Goal: Task Accomplishment & Management: Manage account settings

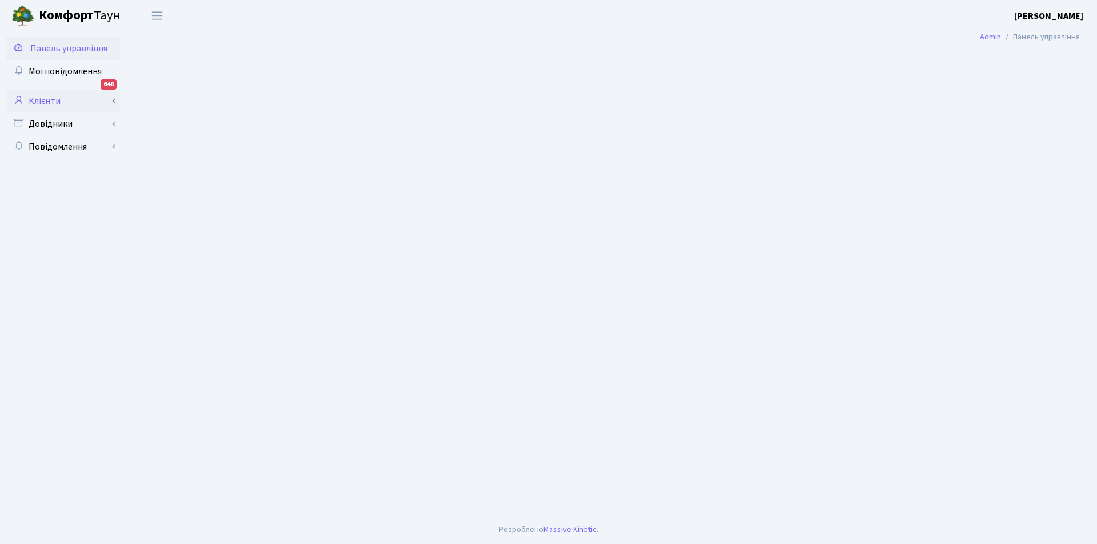
click at [46, 99] on link "Клієнти" at bounding box center [63, 101] width 114 height 23
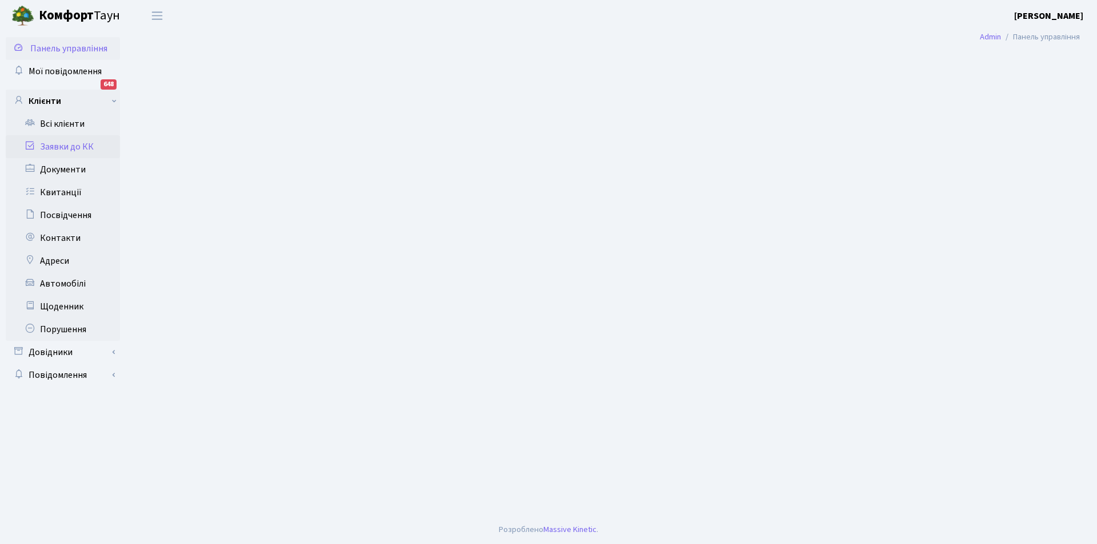
click at [51, 144] on link "Заявки до КК" at bounding box center [63, 146] width 114 height 23
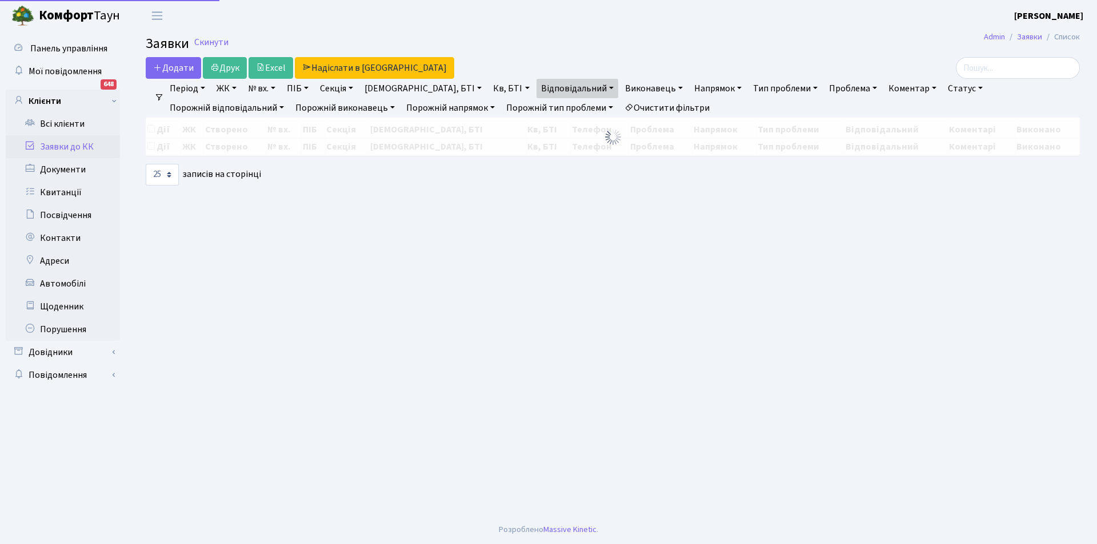
select select "25"
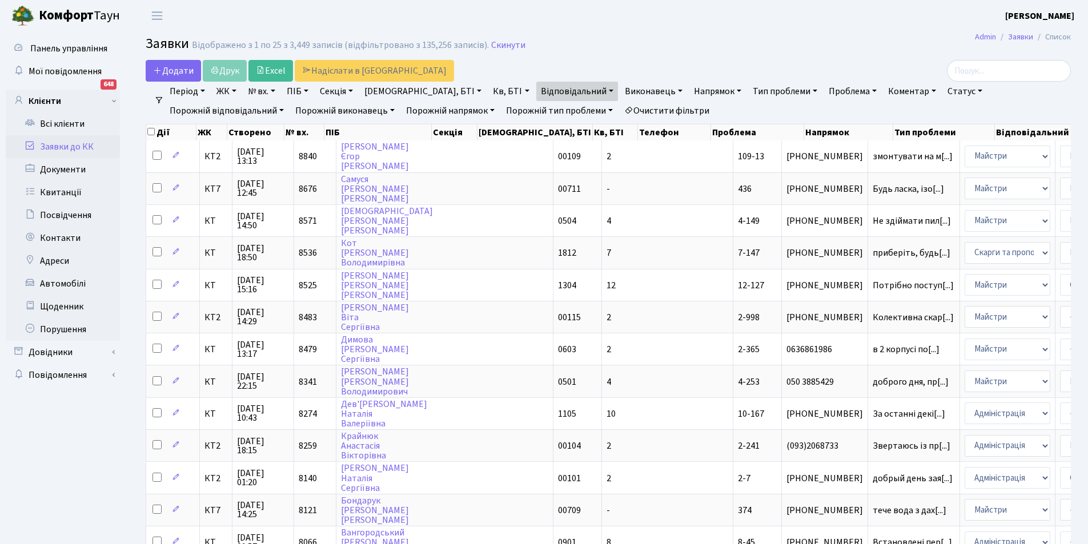
click at [65, 141] on link "Заявки до КК" at bounding box center [63, 146] width 114 height 23
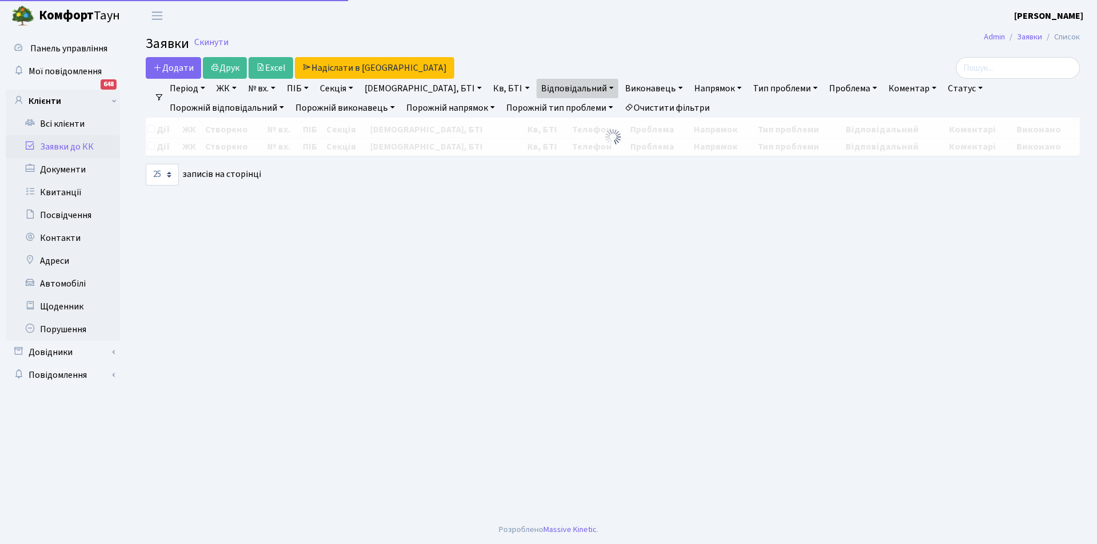
select select "25"
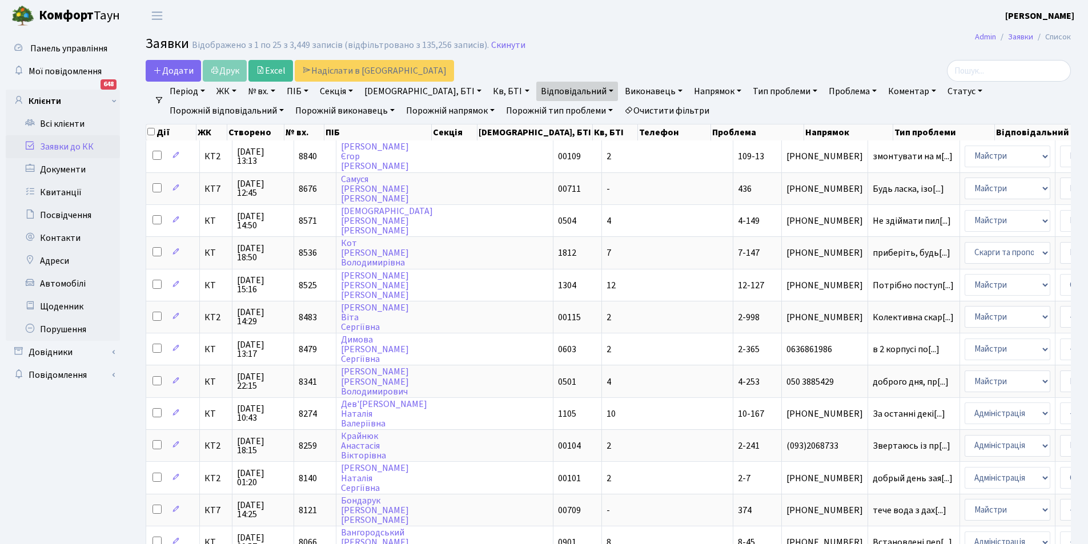
click at [620, 115] on link "Очистити фільтри" at bounding box center [667, 110] width 94 height 19
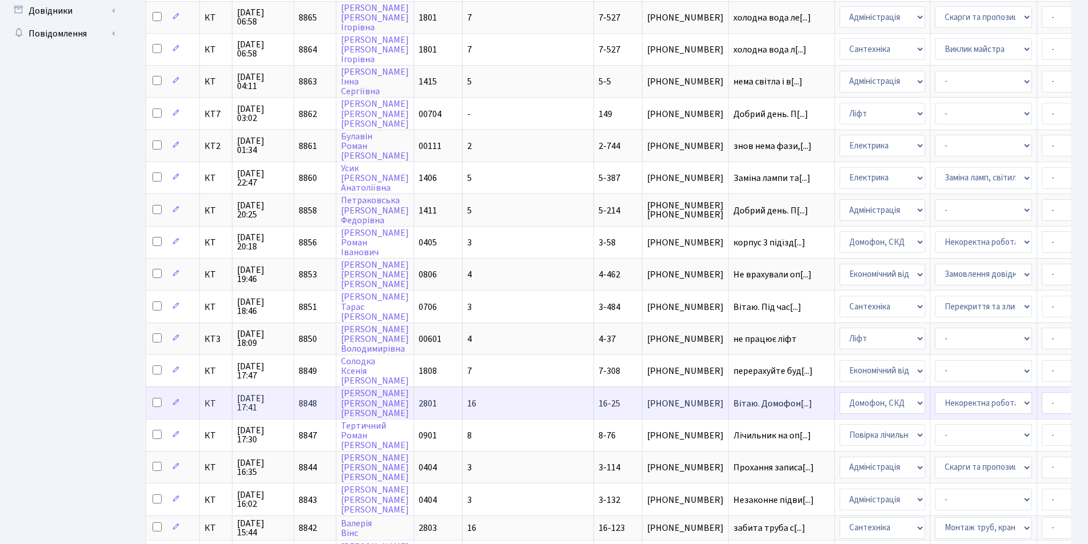
scroll to position [343, 0]
